Goal: Task Accomplishment & Management: Manage account settings

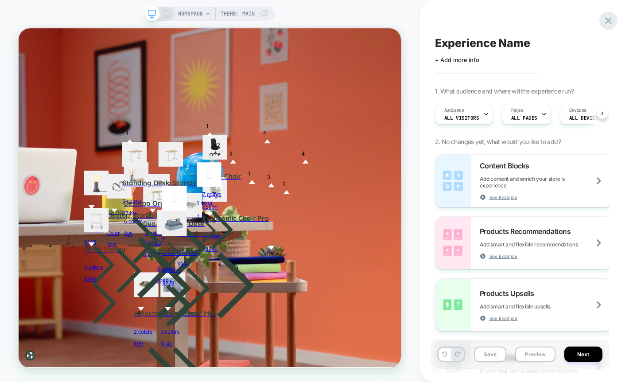
click at [605, 23] on icon at bounding box center [608, 21] width 12 height 12
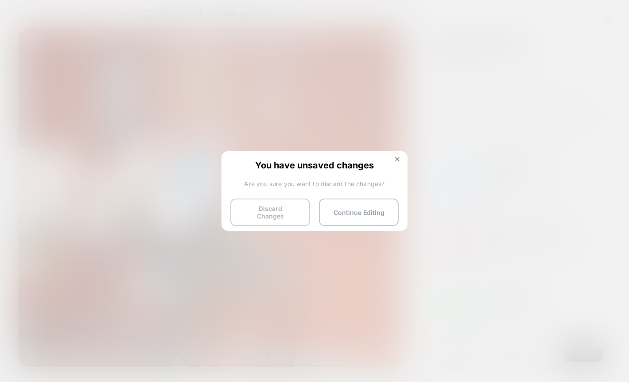
click at [262, 213] on button "Discard Changes" at bounding box center [270, 211] width 80 height 27
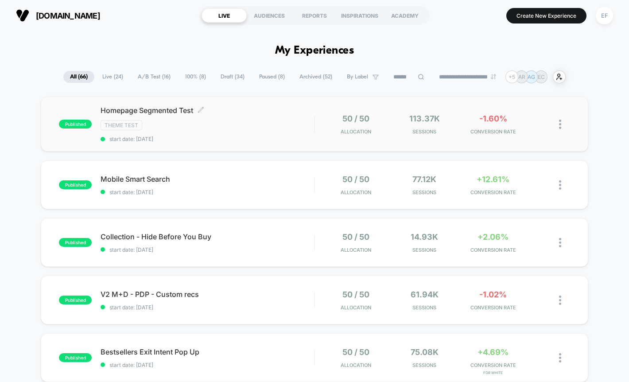
click at [240, 126] on div "Theme Test" at bounding box center [207, 125] width 213 height 10
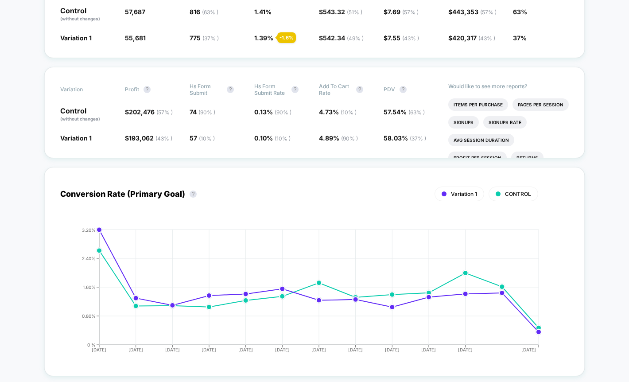
scroll to position [237, 0]
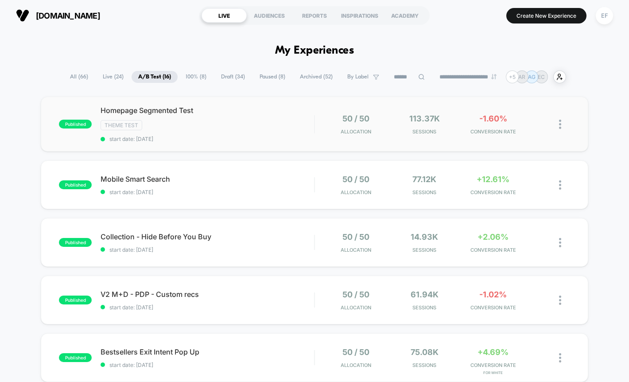
click at [252, 137] on span "start date: [DATE]" at bounding box center [207, 139] width 213 height 7
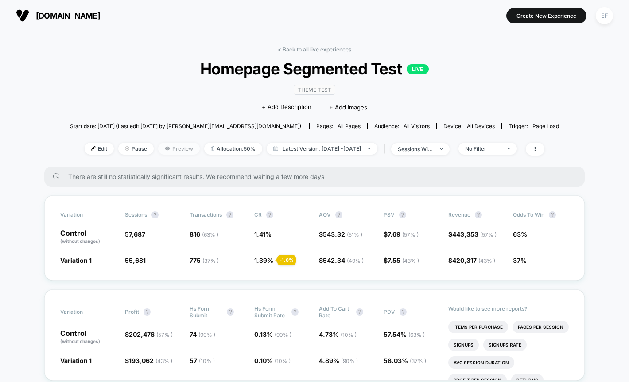
click at [165, 148] on icon at bounding box center [167, 149] width 5 height 4
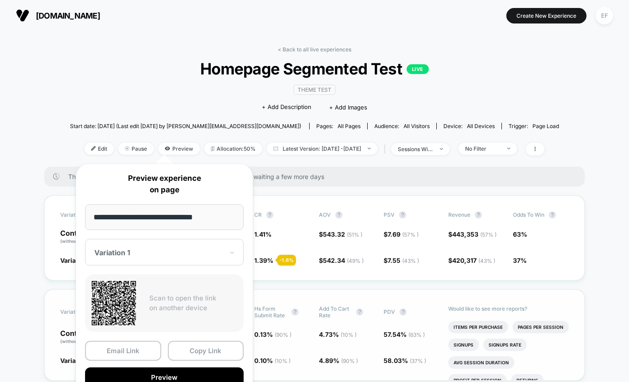
click at [205, 345] on button "Copy Link" at bounding box center [206, 351] width 76 height 20
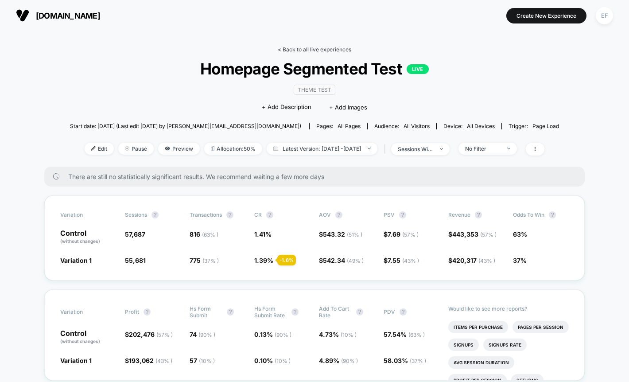
click at [311, 48] on link "< Back to all live experiences" at bounding box center [315, 49] width 74 height 7
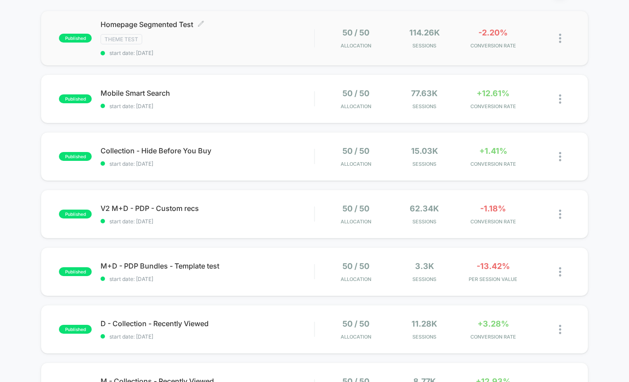
scroll to position [89, 0]
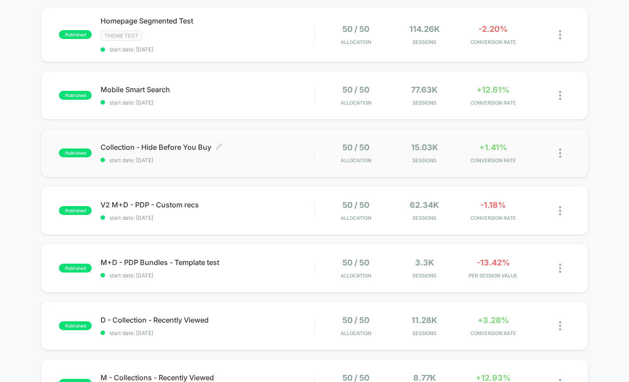
click at [264, 147] on span "Collection - Hide Before You Buy Click to edit experience details" at bounding box center [207, 147] width 213 height 9
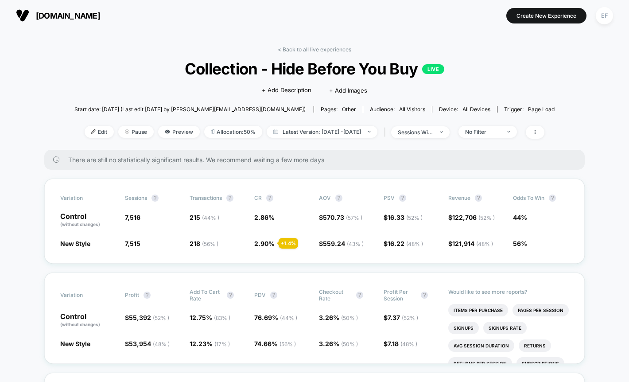
click at [325, 49] on link "< Back to all live experiences" at bounding box center [315, 49] width 74 height 7
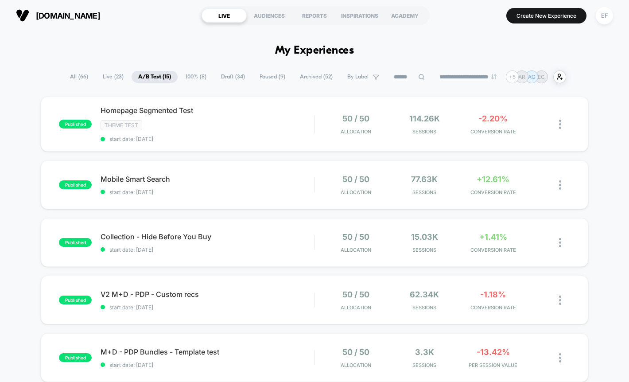
scroll to position [44, 0]
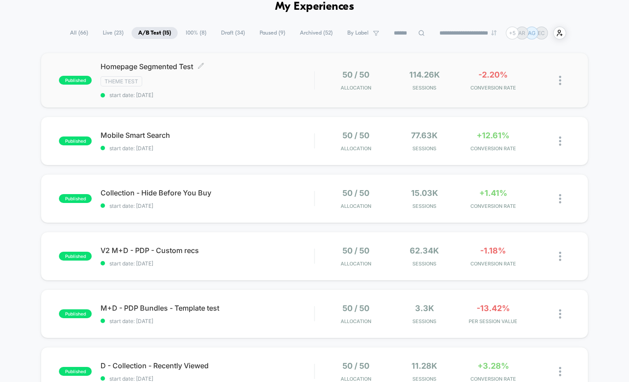
click at [290, 90] on div "Homepage Segmented Test Click to edit experience details Click to edit experien…" at bounding box center [207, 80] width 213 height 36
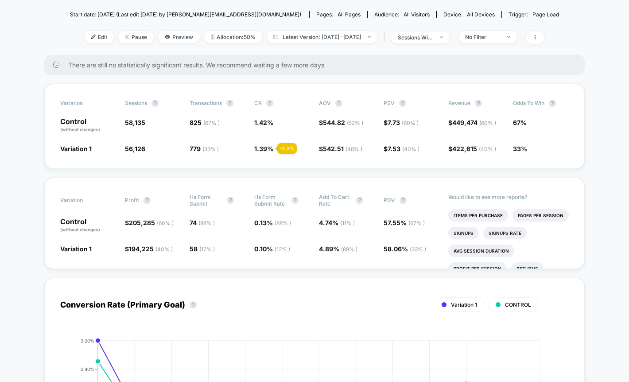
scroll to position [116, 0]
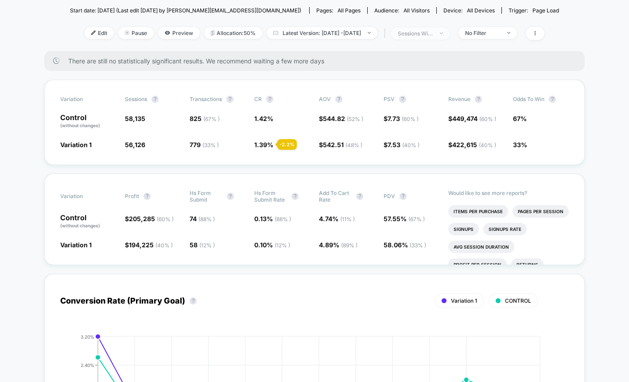
click at [439, 38] on span "sessions with impression" at bounding box center [420, 33] width 58 height 12
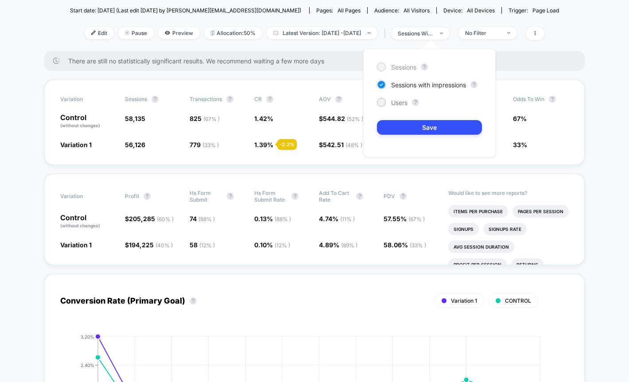
click at [413, 65] on span "Sessions" at bounding box center [403, 67] width 25 height 8
click at [405, 130] on button "Save" at bounding box center [429, 127] width 105 height 15
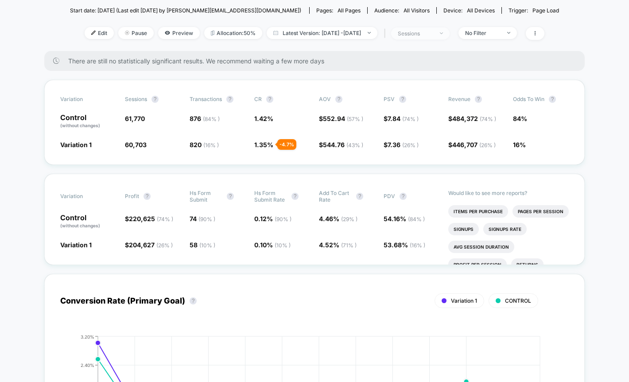
click at [433, 34] on div "sessions" at bounding box center [415, 33] width 35 height 7
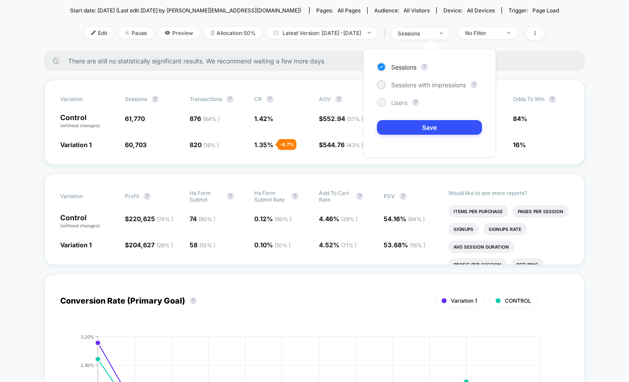
click at [405, 106] on span "Users" at bounding box center [399, 103] width 16 height 8
click at [400, 126] on button "Save" at bounding box center [429, 127] width 105 height 15
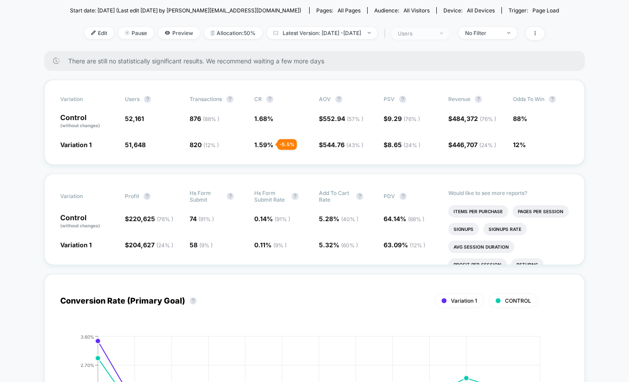
click at [433, 33] on div "users" at bounding box center [415, 33] width 35 height 7
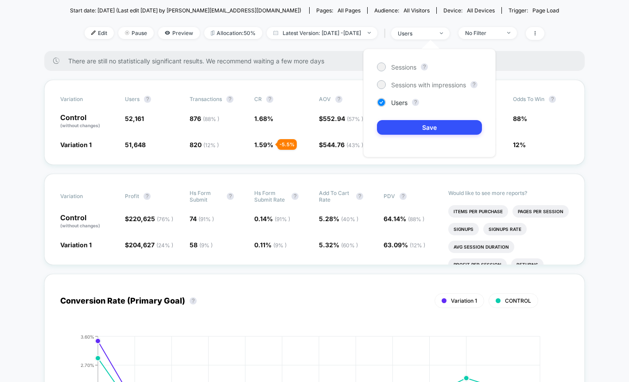
click at [394, 91] on div "Sessions ? Sessions with impressions ? Users ? Save" at bounding box center [429, 103] width 132 height 109
click at [400, 67] on span "Sessions" at bounding box center [403, 67] width 25 height 8
click at [395, 125] on button "Save" at bounding box center [429, 127] width 105 height 15
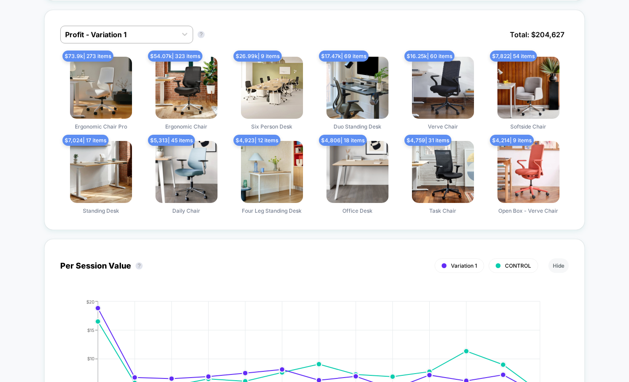
scroll to position [627, 0]
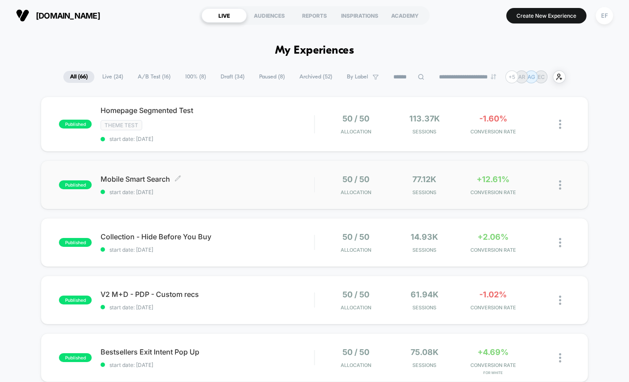
click at [249, 184] on div "Mobile Smart Search Click to edit experience details Click to edit experience d…" at bounding box center [207, 185] width 213 height 21
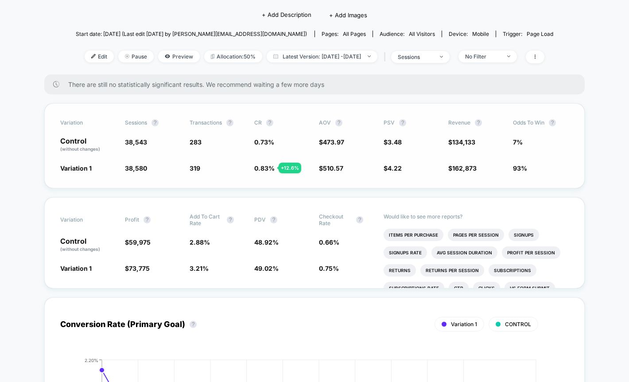
scroll to position [78, 0]
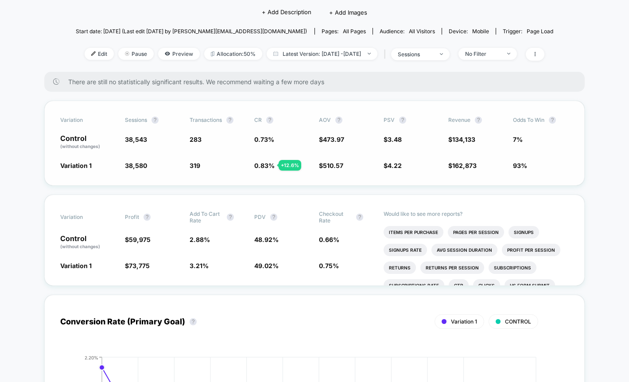
drag, startPoint x: 294, startPoint y: 170, endPoint x: 310, endPoint y: 179, distance: 19.0
click at [295, 171] on div "Variation Sessions ? Transactions ? CR ? AOV ? PSV ? Revenue ? Odds to Win ? Co…" at bounding box center [314, 143] width 540 height 85
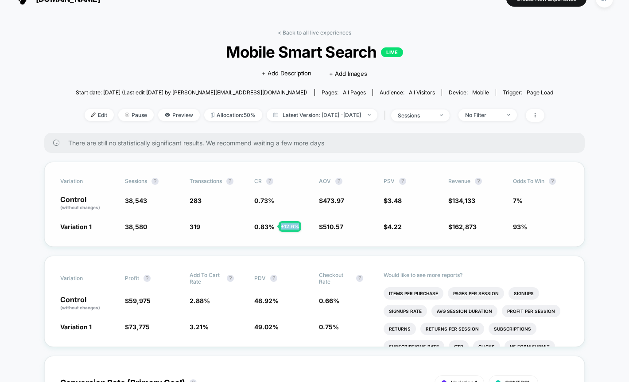
scroll to position [16, 0]
click at [328, 33] on link "< Back to all live experiences" at bounding box center [315, 33] width 74 height 7
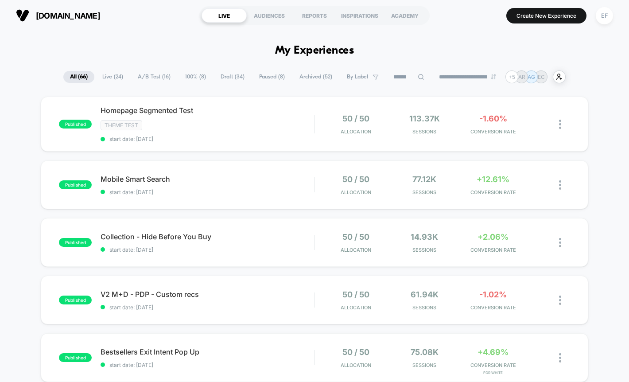
click at [153, 79] on span "A/B Test ( 16 )" at bounding box center [154, 77] width 46 height 12
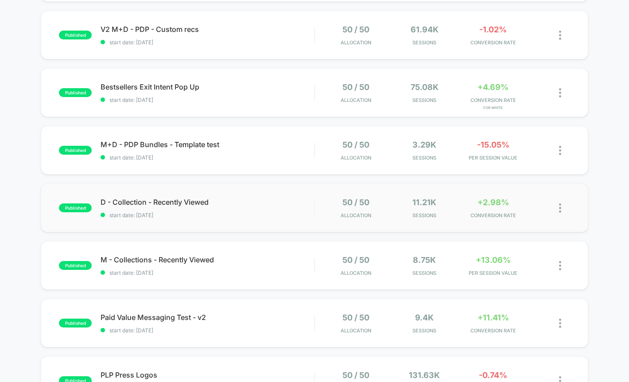
scroll to position [317, 0]
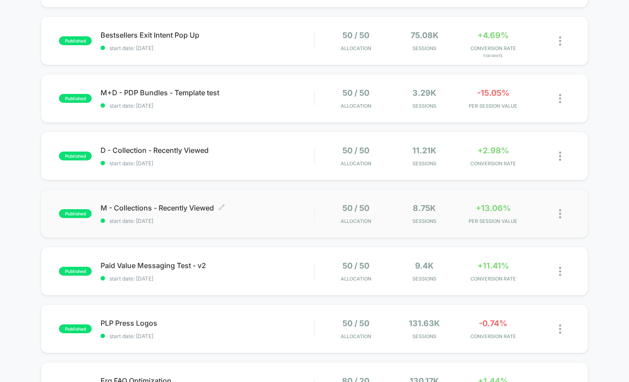
click at [271, 221] on span "start date: [DATE]" at bounding box center [207, 220] width 213 height 7
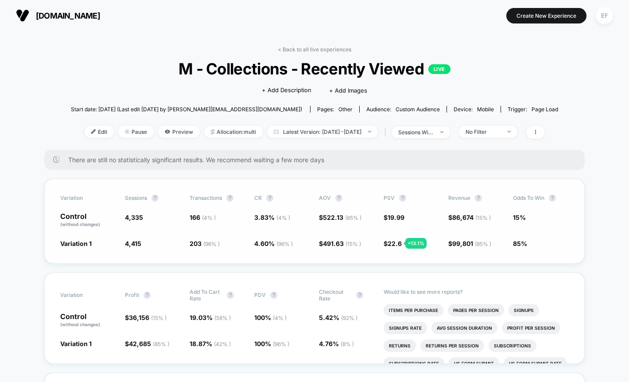
scroll to position [0, 0]
click at [164, 130] on span "Preview" at bounding box center [179, 131] width 42 height 12
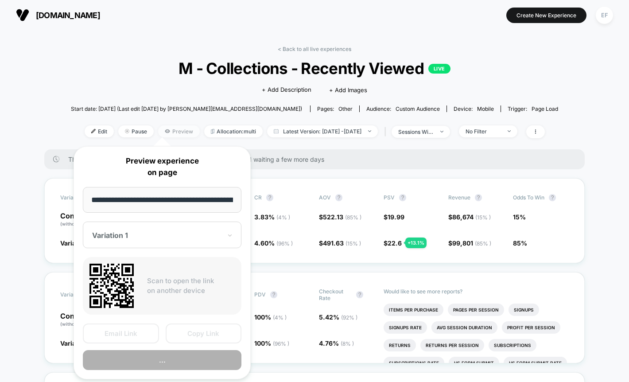
scroll to position [0, 57]
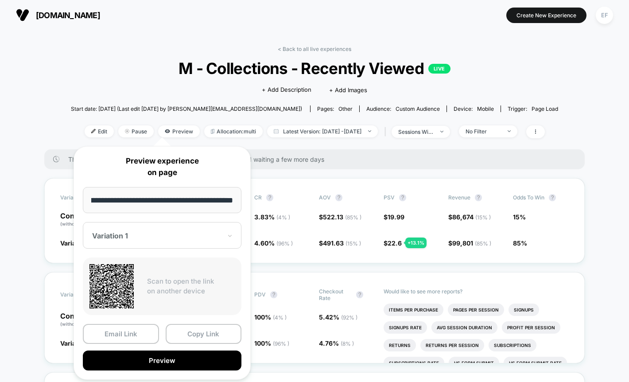
click at [162, 94] on div "< Back to all live experiences M - Collections - Recently Viewed LIVE Click to …" at bounding box center [314, 98] width 487 height 104
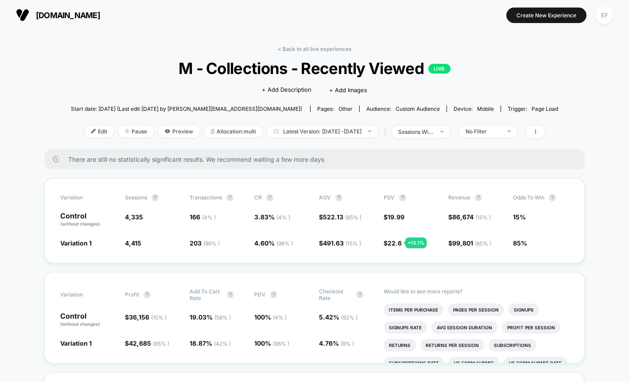
click at [330, 49] on link "< Back to all live experiences" at bounding box center [315, 49] width 74 height 7
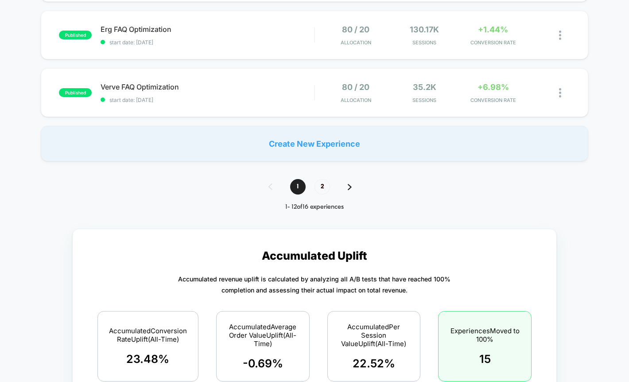
scroll to position [604, 0]
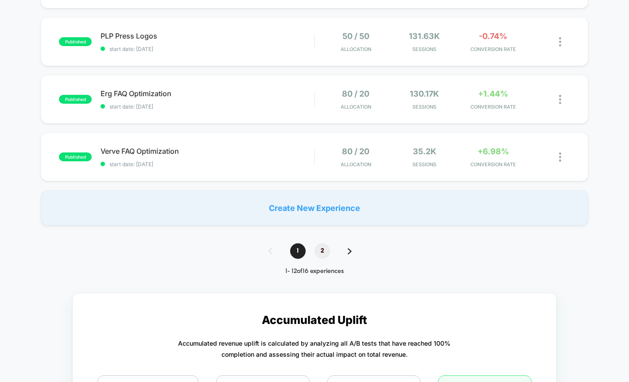
click at [318, 253] on span "2" at bounding box center [322, 251] width 16 height 16
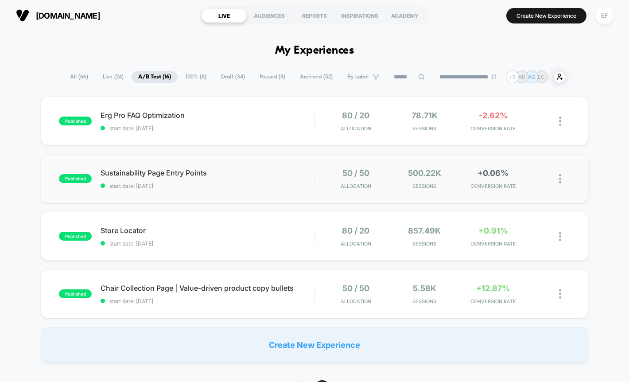
scroll to position [0, 0]
click at [269, 180] on div "Sustainability Page Entry Points Click to edit experience details Click to edit…" at bounding box center [207, 178] width 213 height 21
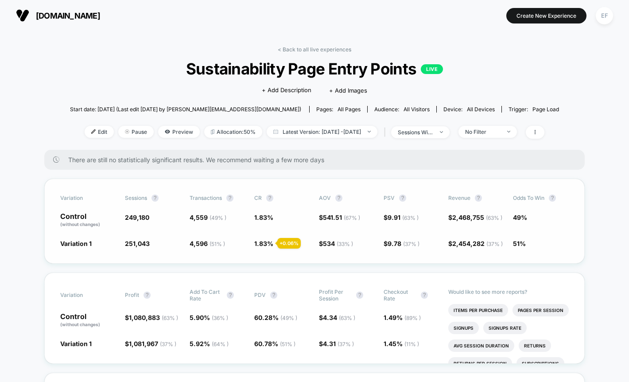
scroll to position [10, 0]
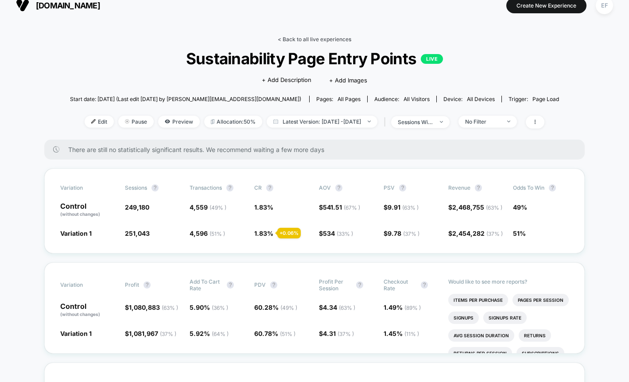
click at [333, 41] on link "< Back to all live experiences" at bounding box center [315, 39] width 74 height 7
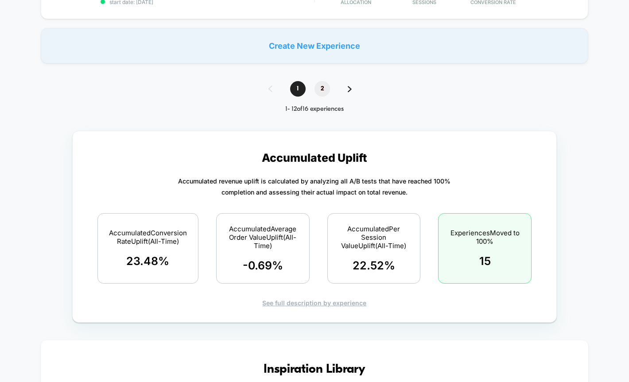
click at [325, 89] on span "2" at bounding box center [322, 89] width 16 height 16
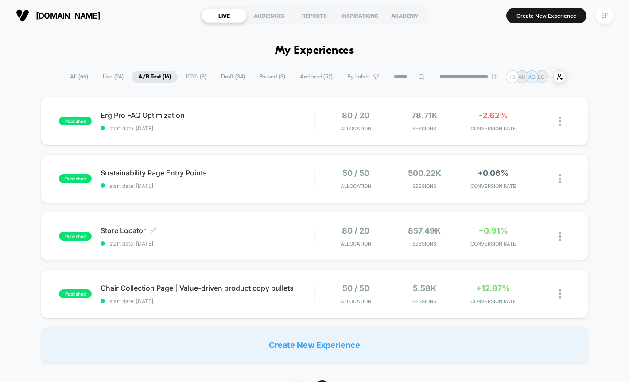
click at [286, 233] on span "Store Locator Click to edit experience details" at bounding box center [207, 230] width 213 height 9
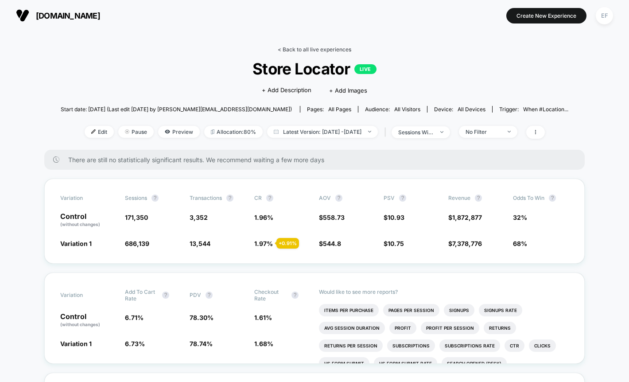
click at [311, 50] on link "< Back to all live experiences" at bounding box center [315, 49] width 74 height 7
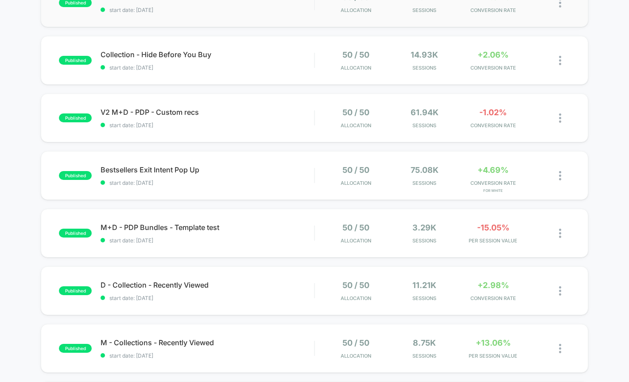
scroll to position [182, 0]
click at [291, 235] on div "M+D - PDP Bundles - Template test Click to edit experience details Click to edi…" at bounding box center [207, 232] width 213 height 21
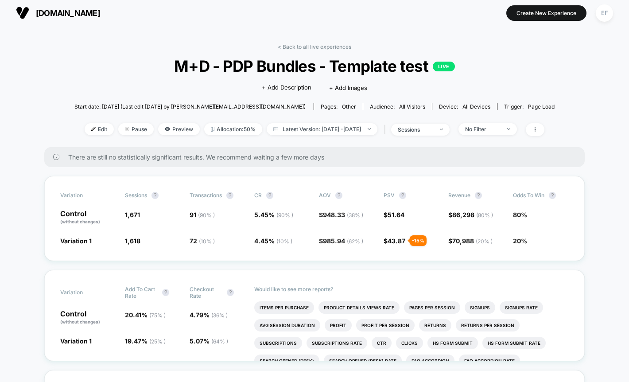
scroll to position [2, 0]
click at [160, 128] on span "Preview" at bounding box center [179, 130] width 42 height 12
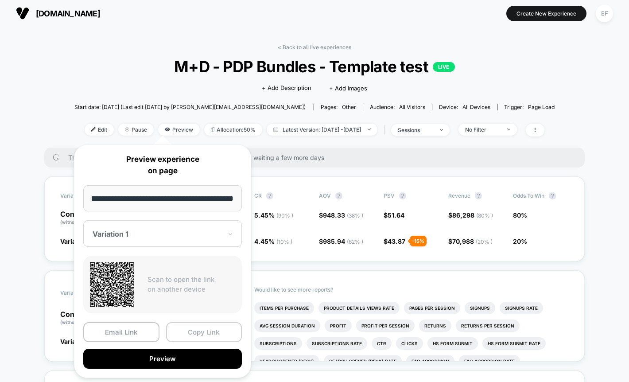
scroll to position [0, 0]
click at [202, 331] on button "Copy Link" at bounding box center [204, 332] width 76 height 20
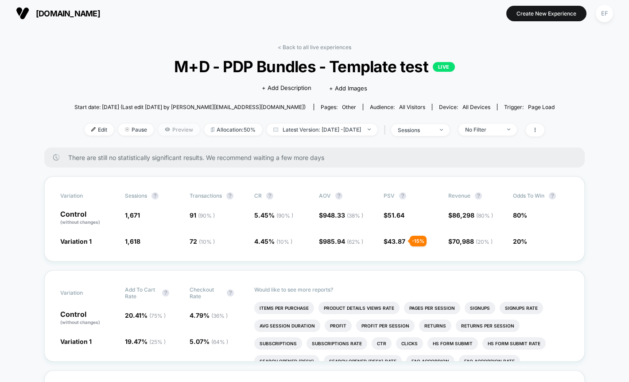
click at [181, 132] on span "Preview" at bounding box center [179, 130] width 42 height 12
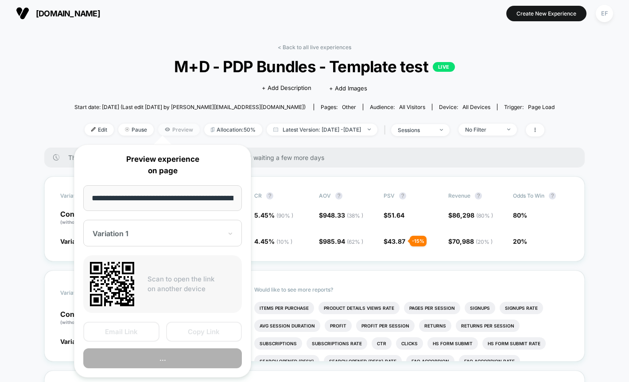
scroll to position [0, 57]
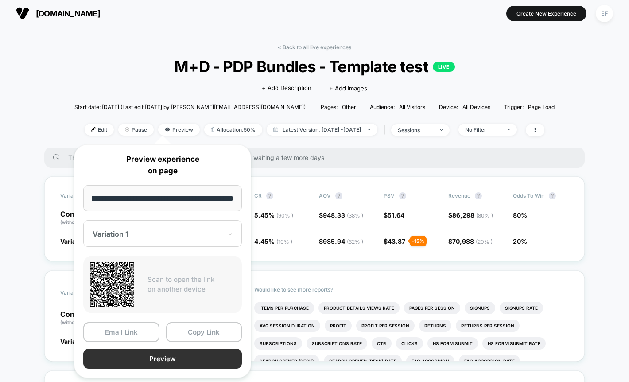
click at [218, 359] on button "Preview" at bounding box center [162, 359] width 159 height 20
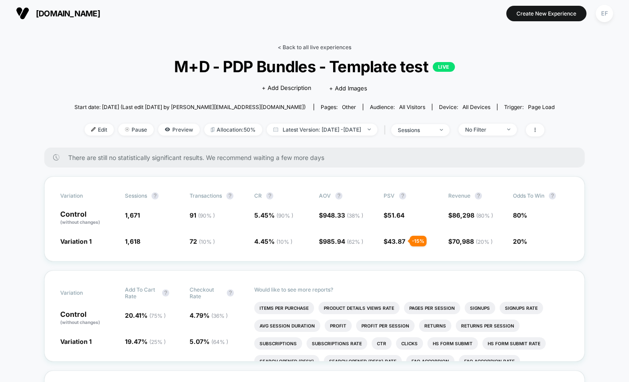
click at [310, 48] on link "< Back to all live experiences" at bounding box center [315, 47] width 74 height 7
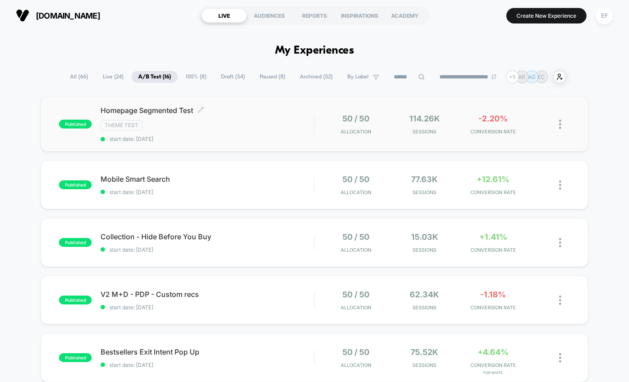
click at [243, 124] on div "Theme Test" at bounding box center [207, 125] width 213 height 10
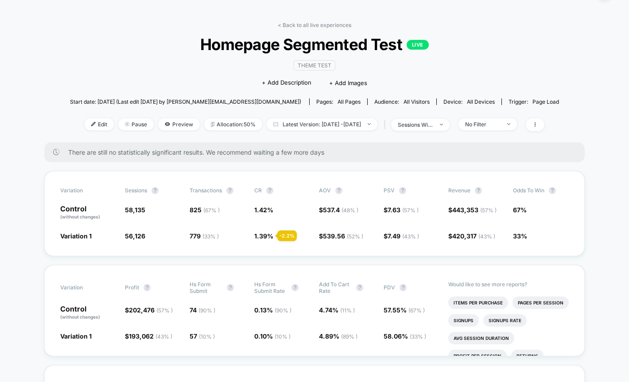
scroll to position [28, 0]
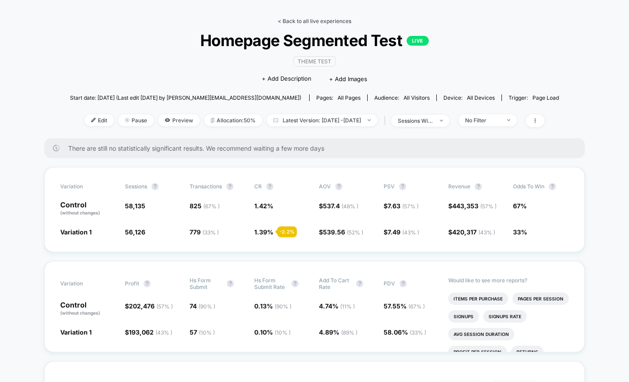
click at [321, 21] on link "< Back to all live experiences" at bounding box center [315, 21] width 74 height 7
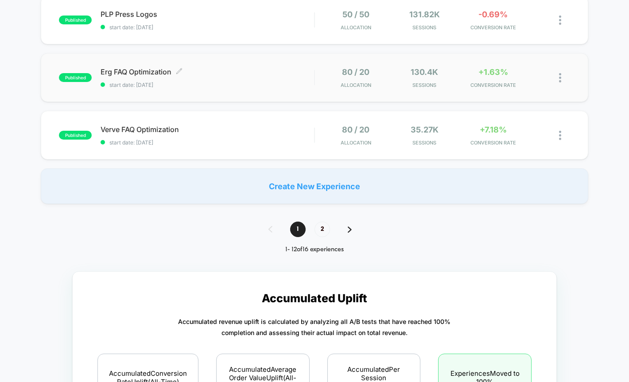
scroll to position [626, 0]
click at [290, 145] on span "start date: [DATE]" at bounding box center [207, 142] width 213 height 7
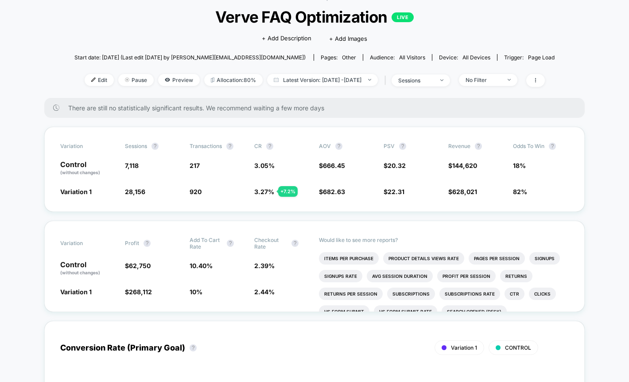
scroll to position [36, 0]
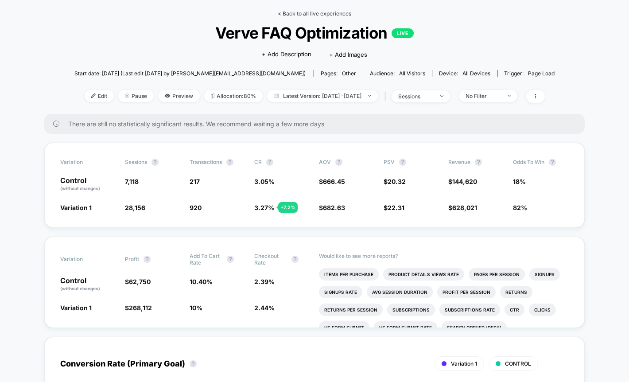
click at [301, 14] on link "< Back to all live experiences" at bounding box center [315, 13] width 74 height 7
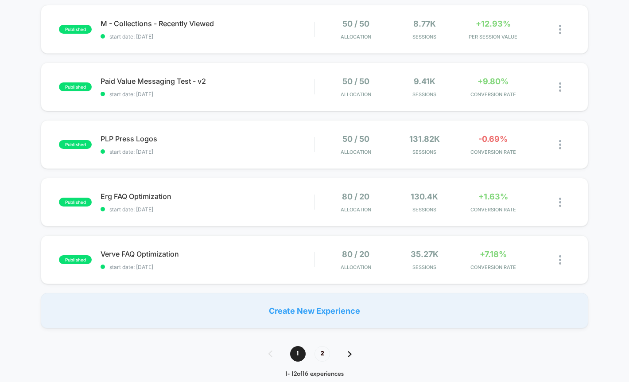
scroll to position [502, 0]
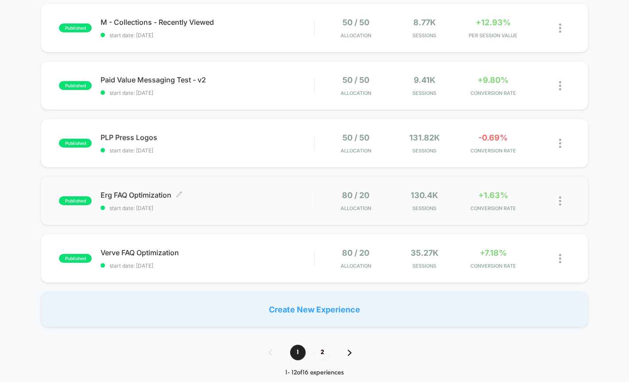
click at [275, 211] on span "start date: [DATE]" at bounding box center [207, 208] width 213 height 7
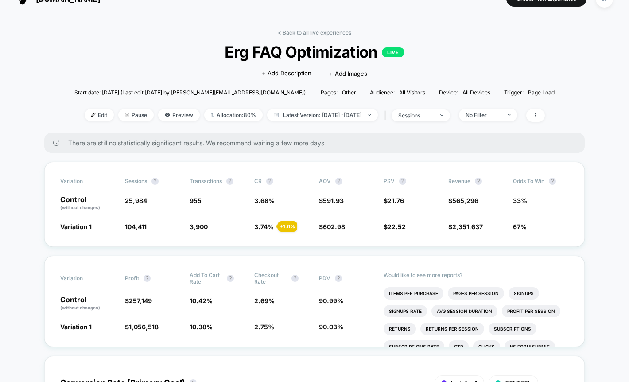
scroll to position [18, 0]
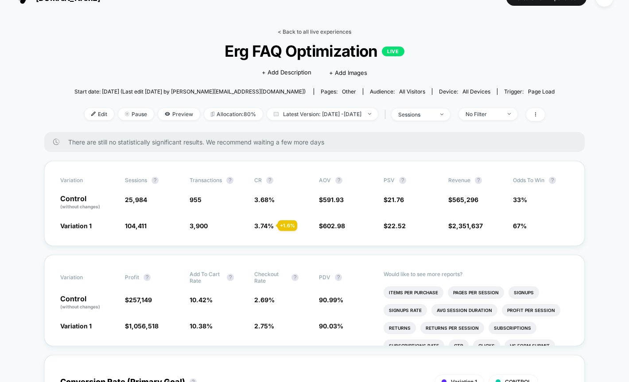
click at [317, 32] on link "< Back to all live experiences" at bounding box center [315, 31] width 74 height 7
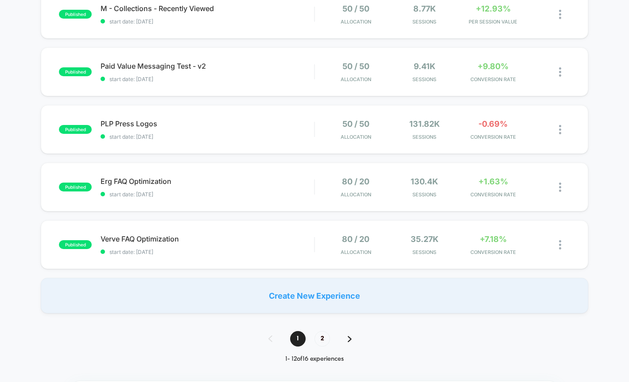
scroll to position [575, 0]
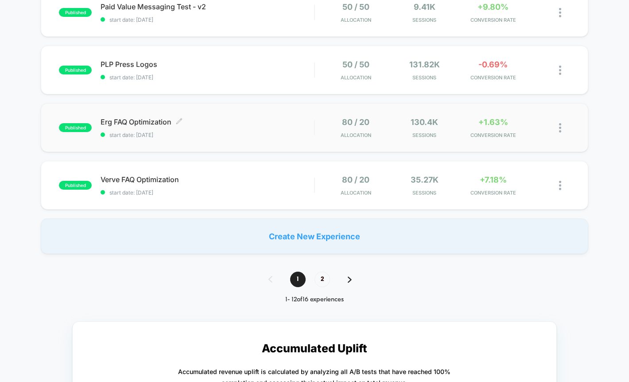
click at [252, 132] on span "start date: [DATE]" at bounding box center [207, 135] width 213 height 7
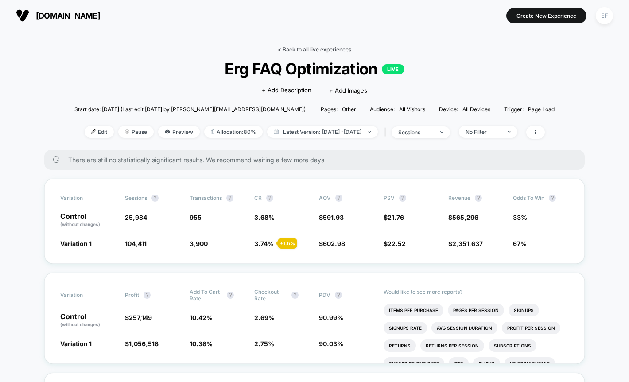
click at [301, 49] on link "< Back to all live experiences" at bounding box center [315, 49] width 74 height 7
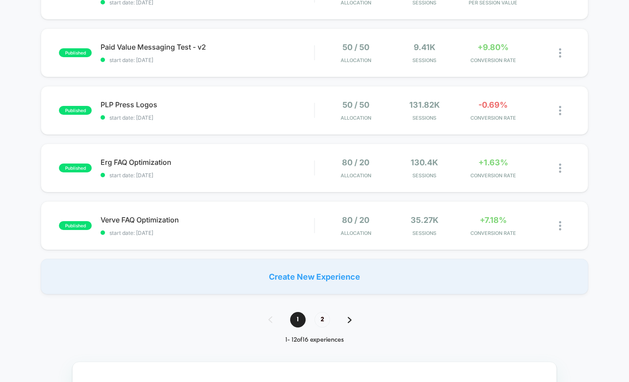
scroll to position [570, 0]
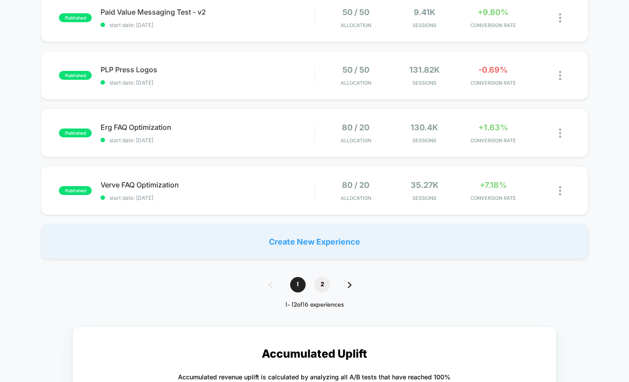
click at [330, 287] on div "1 2" at bounding box center [315, 285] width 110 height 16
click at [326, 287] on span "2" at bounding box center [322, 285] width 16 height 16
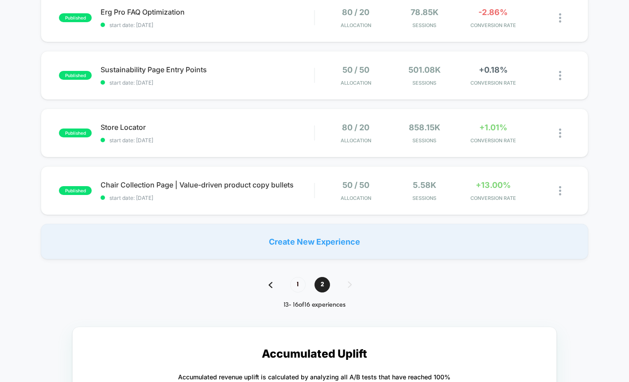
scroll to position [0, 0]
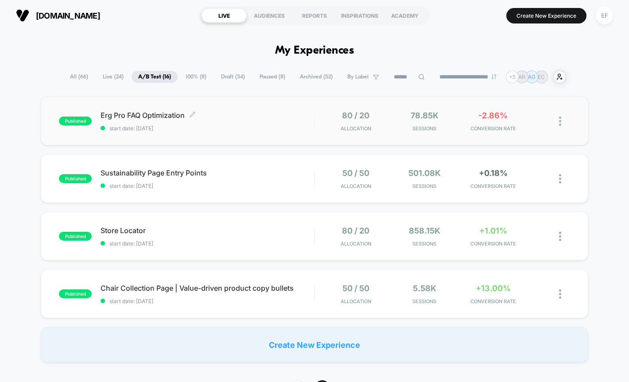
click at [279, 116] on span "Erg Pro FAQ Optimization Click to edit experience details" at bounding box center [207, 115] width 213 height 9
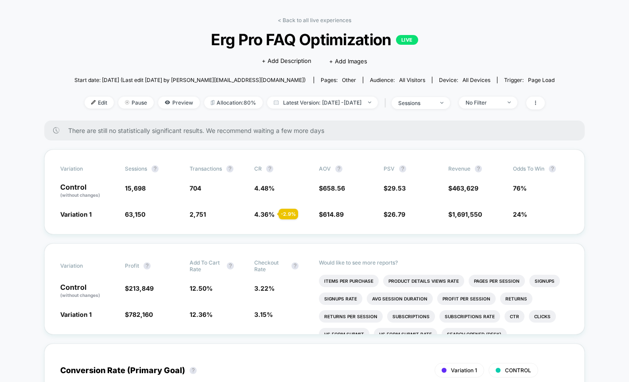
scroll to position [29, 0]
click at [317, 20] on link "< Back to all live experiences" at bounding box center [315, 20] width 74 height 7
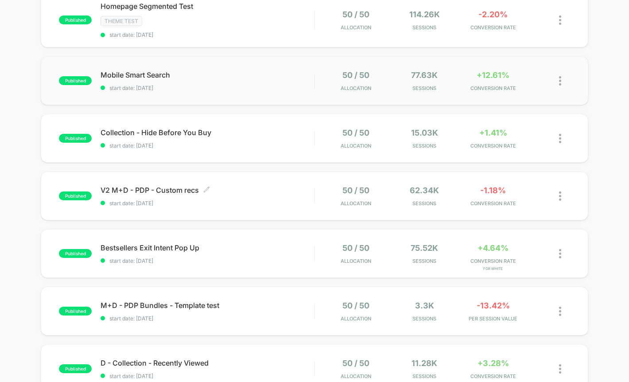
scroll to position [105, 0]
click at [293, 245] on span "Bestsellers Exit Intent Pop Up Click to edit experience details" at bounding box center [207, 247] width 213 height 9
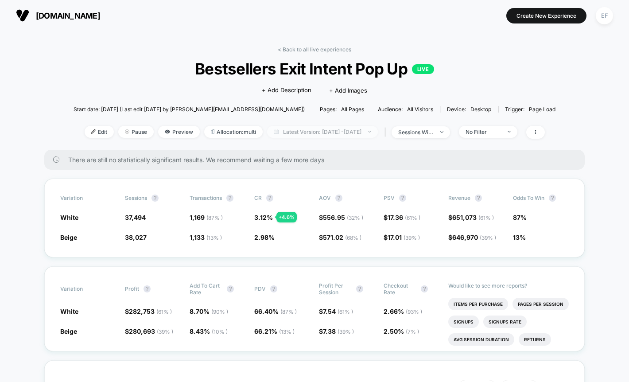
click at [348, 132] on span "Latest Version: Aug 29, 2025 - Sep 17, 2025" at bounding box center [322, 132] width 111 height 12
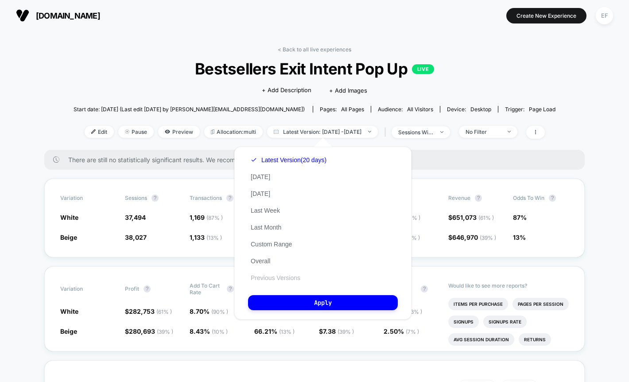
click at [286, 279] on button "Previous Versions" at bounding box center [275, 278] width 55 height 8
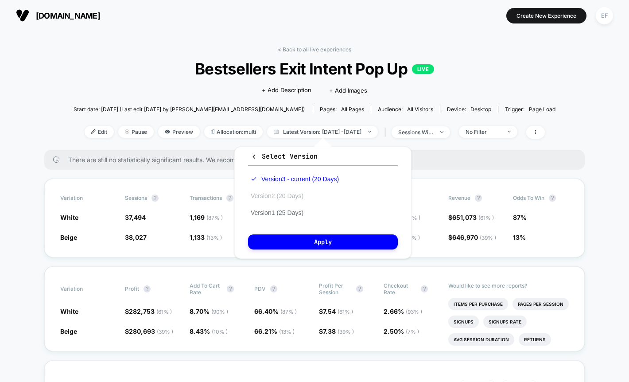
click at [302, 197] on button "Version 2 (20 Days)" at bounding box center [277, 196] width 58 height 8
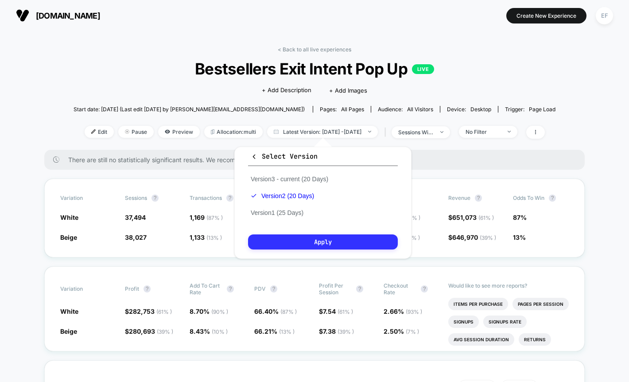
click at [305, 236] on button "Apply" at bounding box center [323, 241] width 150 height 15
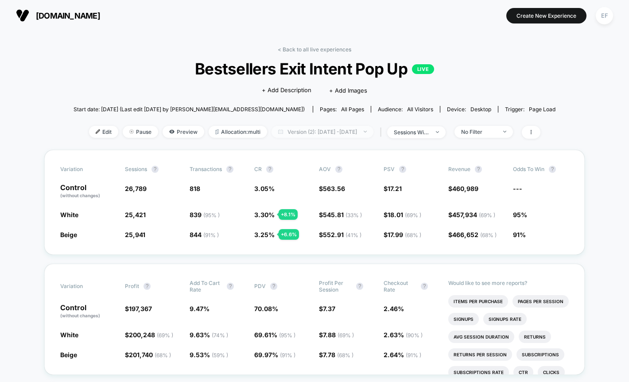
click at [373, 134] on span "Version (2): Aug 10, 2025 - Aug 29, 2025" at bounding box center [323, 132] width 102 height 12
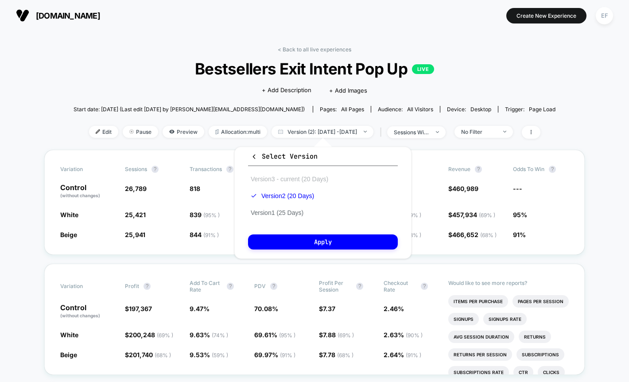
click at [301, 180] on button "Version 3 - current (20 Days)" at bounding box center [289, 179] width 83 height 8
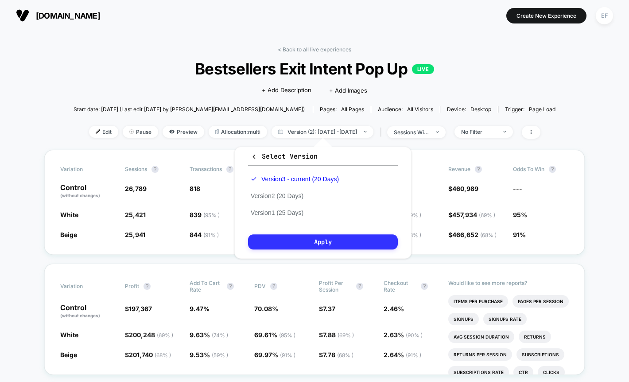
click at [280, 245] on button "Apply" at bounding box center [323, 241] width 150 height 15
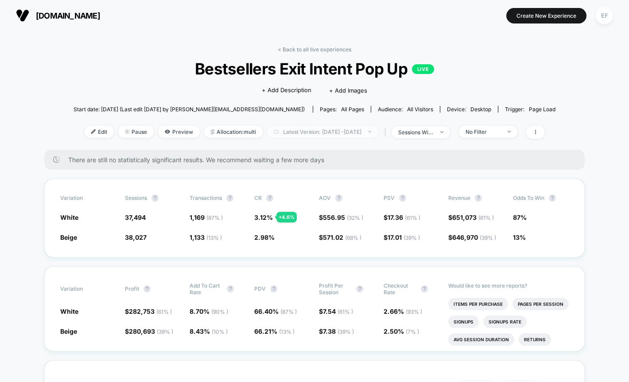
click at [302, 131] on span "Latest Version: Aug 28, 2025 - Sep 16, 2025" at bounding box center [322, 132] width 111 height 12
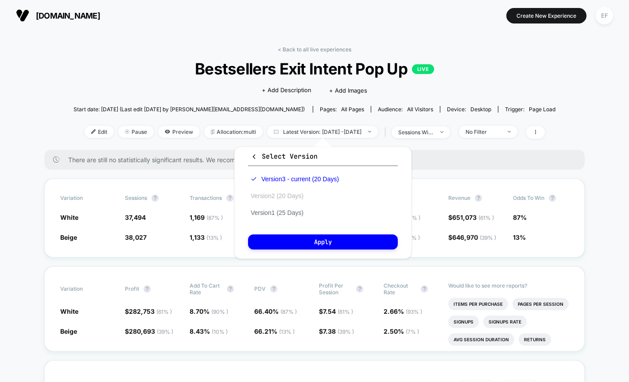
click at [272, 199] on button "Version 2 (20 Days)" at bounding box center [277, 196] width 58 height 8
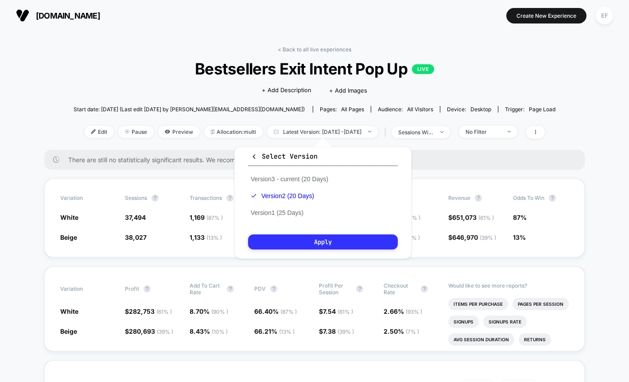
click at [297, 244] on button "Apply" at bounding box center [323, 241] width 150 height 15
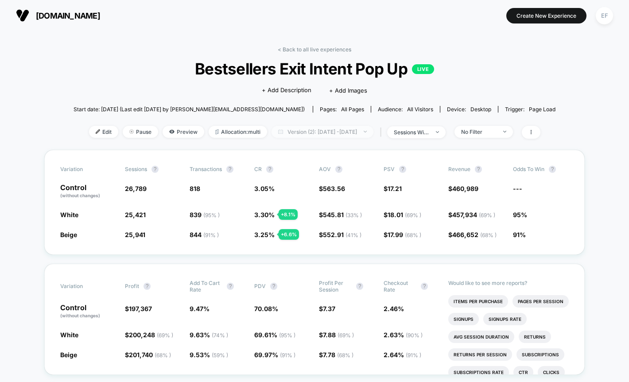
click at [357, 136] on span "Version (2): Aug 10, 2025 - Aug 29, 2025" at bounding box center [323, 132] width 102 height 12
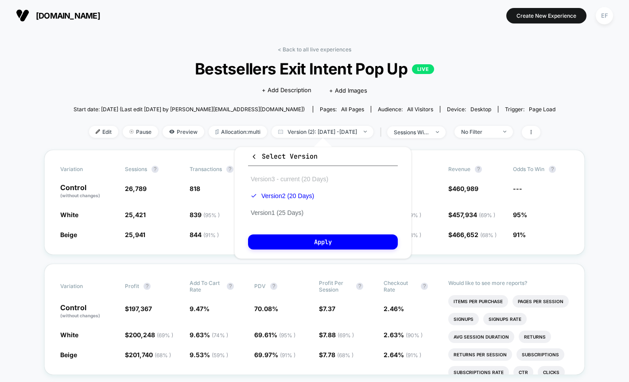
click at [292, 179] on button "Version 3 - current (20 Days)" at bounding box center [289, 179] width 83 height 8
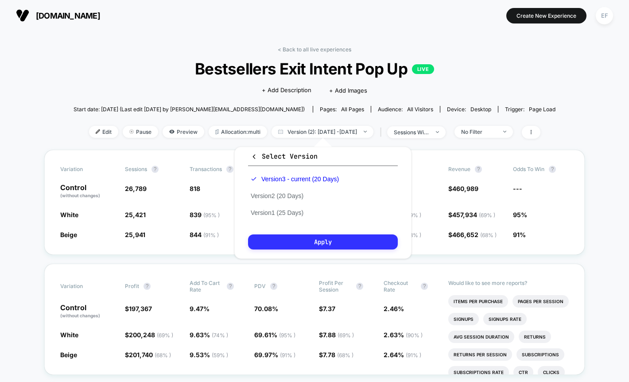
click at [310, 240] on button "Apply" at bounding box center [323, 241] width 150 height 15
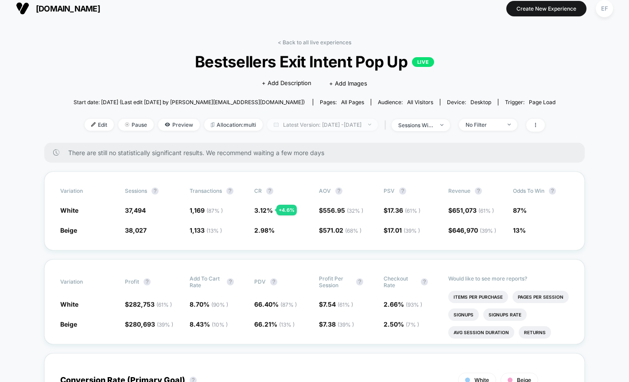
scroll to position [6, 0]
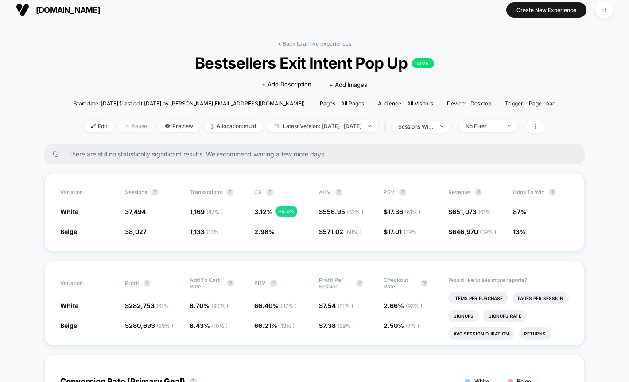
click at [122, 127] on span "Pause" at bounding box center [135, 126] width 35 height 12
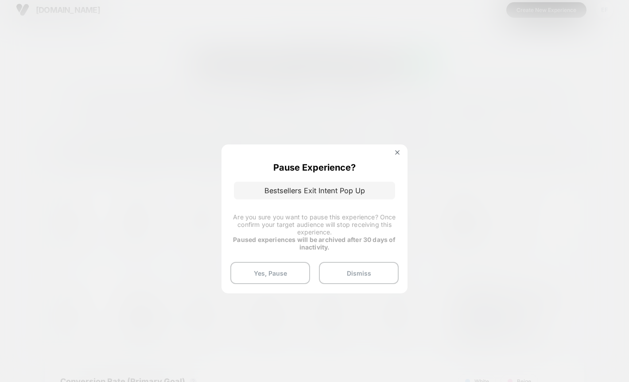
drag, startPoint x: 275, startPoint y: 278, endPoint x: 289, endPoint y: 285, distance: 16.1
click at [275, 278] on button "Yes, Pause" at bounding box center [270, 273] width 80 height 22
